Goal: Task Accomplishment & Management: Use online tool/utility

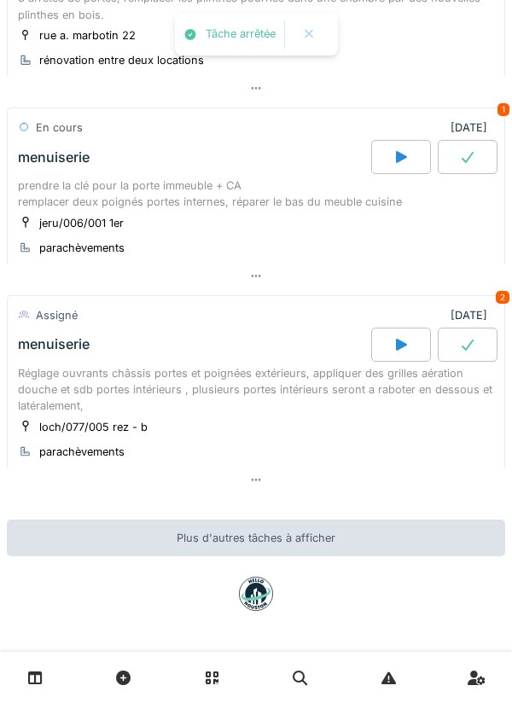
scroll to position [454, 0]
click at [264, 205] on div "prendre la clé pour la porte immeuble + CA remplacer deux poignés portes intern…" at bounding box center [256, 193] width 476 height 32
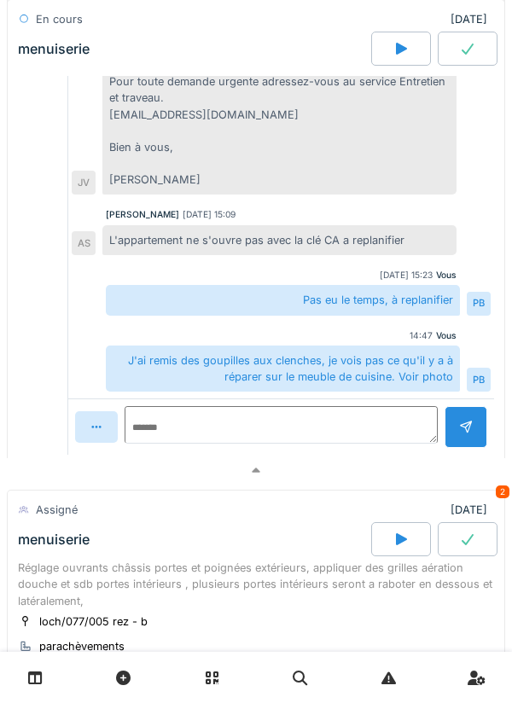
scroll to position [1215, 0]
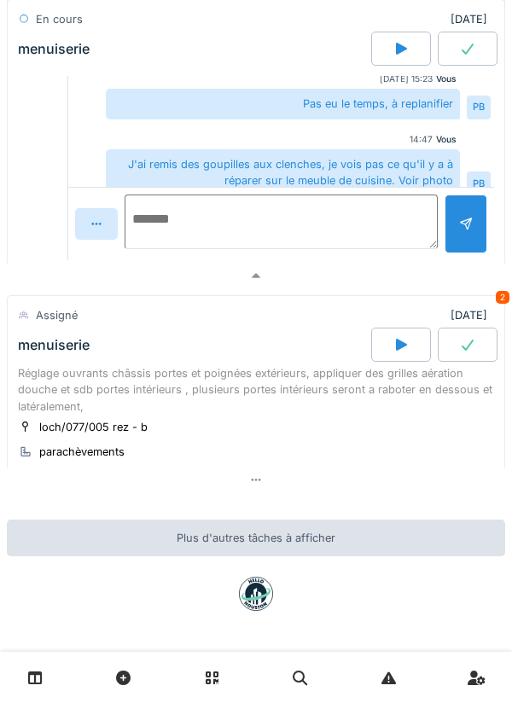
click at [296, 224] on textarea at bounding box center [280, 221] width 313 height 55
type textarea "*******"
type textarea "**********"
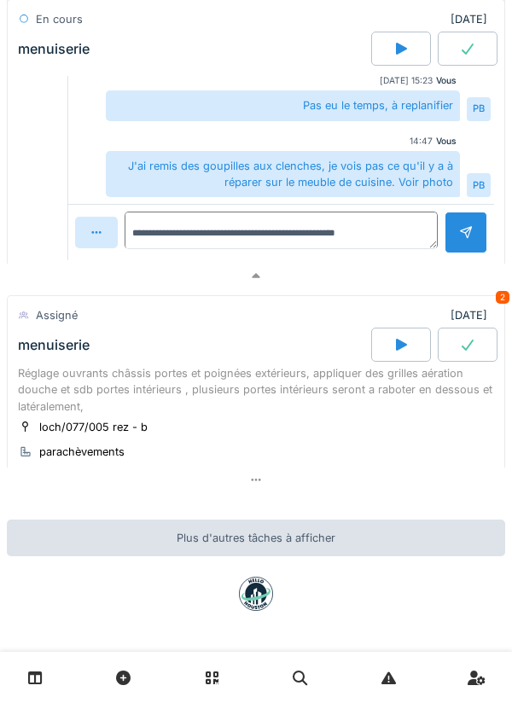
click at [455, 222] on div at bounding box center [465, 232] width 43 height 42
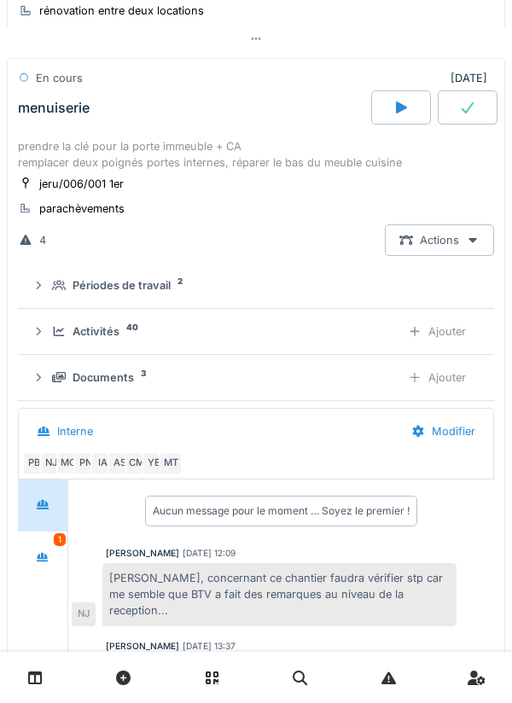
scroll to position [498, 0]
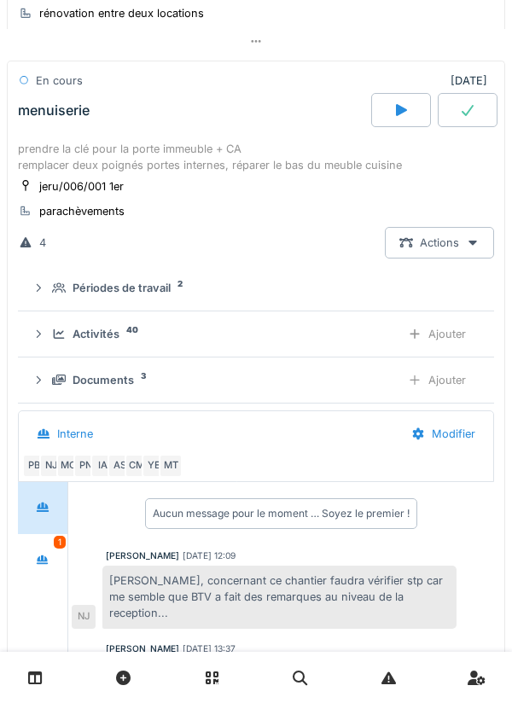
click at [443, 334] on div "Ajouter" at bounding box center [436, 334] width 87 height 32
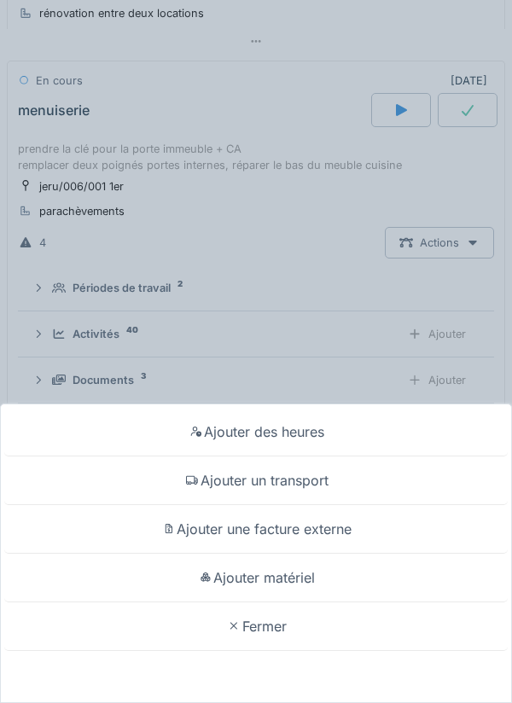
click at [315, 484] on div "Ajouter un transport" at bounding box center [255, 480] width 503 height 49
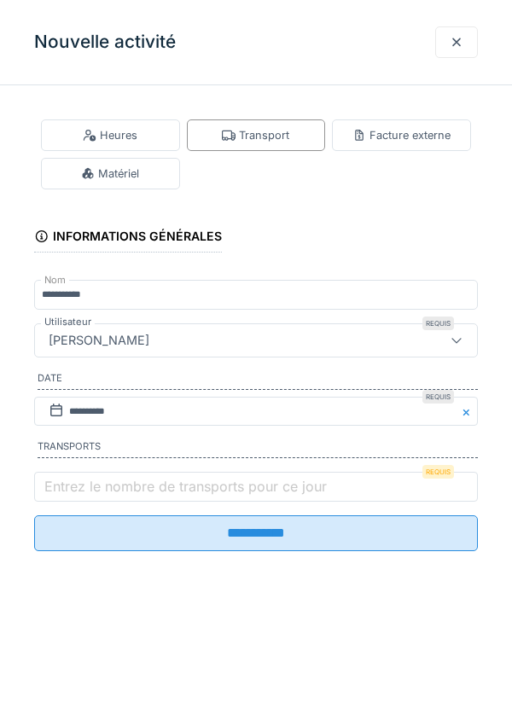
click at [241, 483] on label "Entrez le nombre de transports pour ce jour" at bounding box center [185, 486] width 289 height 20
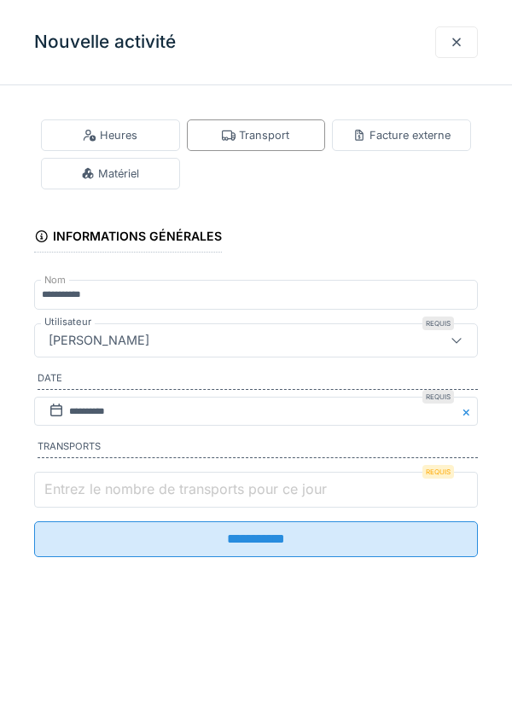
click at [241, 483] on input "Entrez le nombre de transports pour ce jour" at bounding box center [255, 490] width 443 height 36
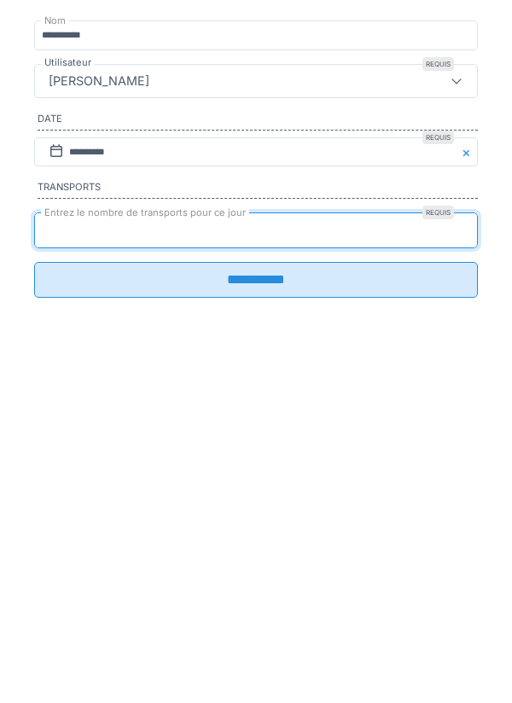
type input "*"
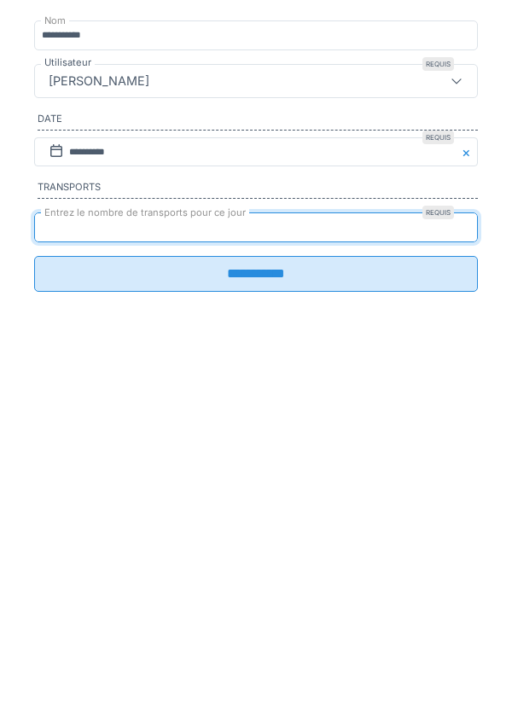
click at [304, 551] on input "**********" at bounding box center [255, 533] width 443 height 36
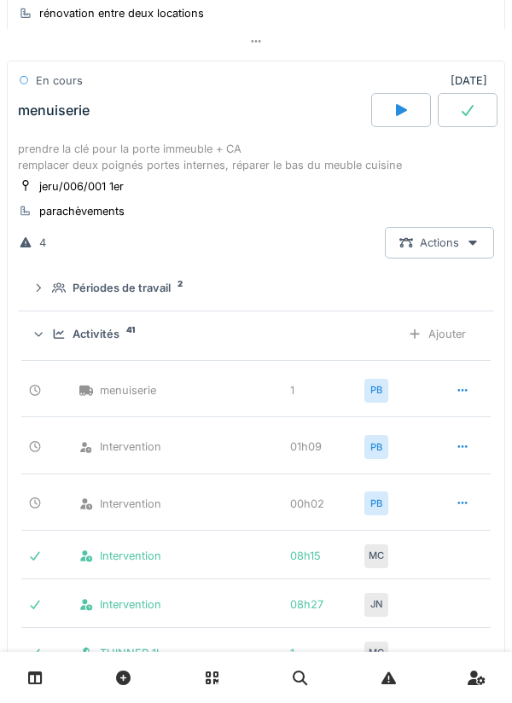
click at [301, 342] on div "Activités 41" at bounding box center [219, 334] width 334 height 16
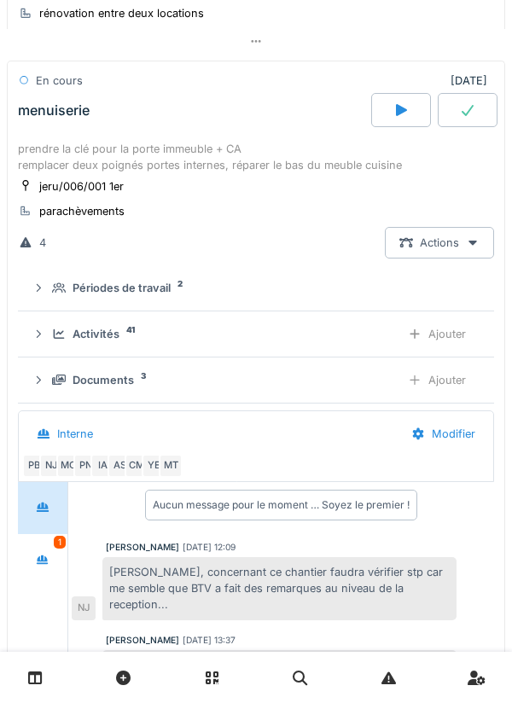
scroll to position [0, 0]
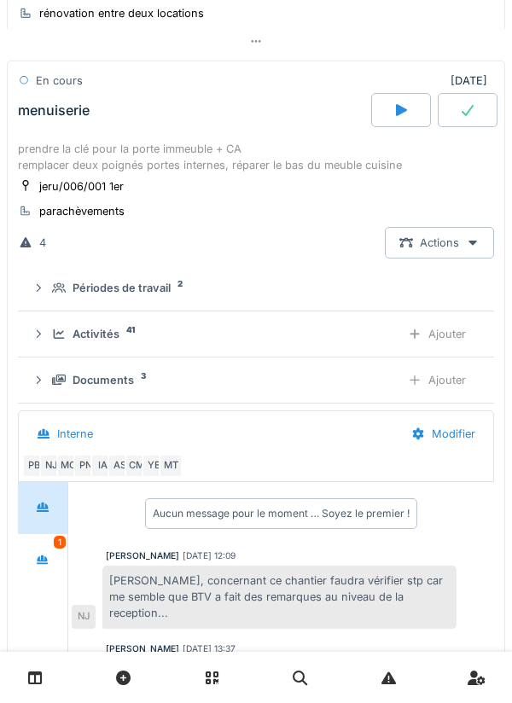
click at [254, 162] on div "prendre la clé pour la porte immeuble + CA remplacer deux poignés portes intern…" at bounding box center [256, 157] width 476 height 32
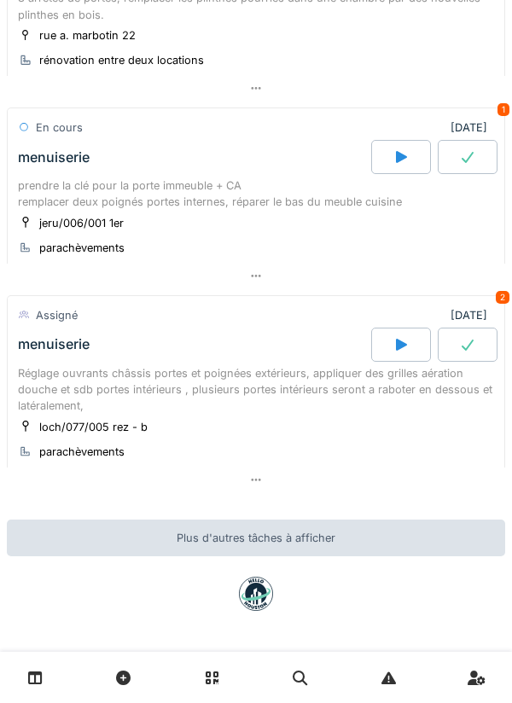
click at [244, 413] on div "Réglage ouvrants châssis portes et poignées extérieurs, appliquer des grilles a…" at bounding box center [256, 389] width 476 height 49
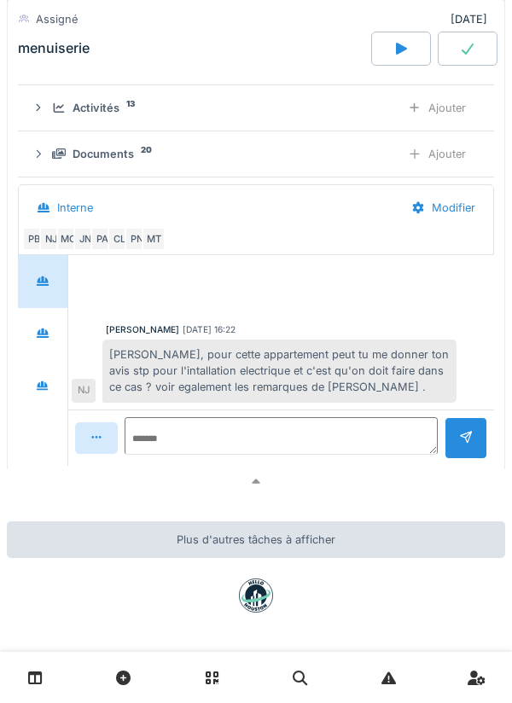
scroll to position [935, 0]
